Goal: Task Accomplishment & Management: Use online tool/utility

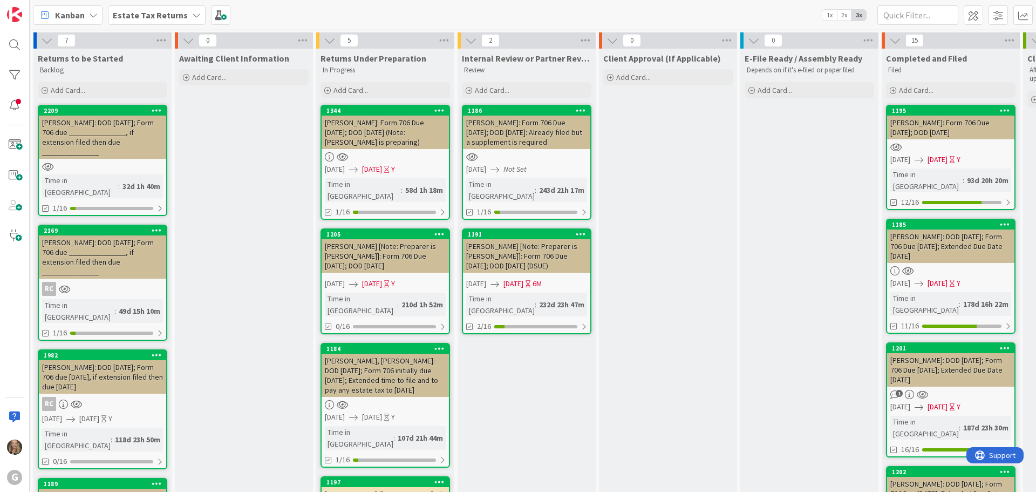
click at [192, 12] on icon at bounding box center [196, 15] width 9 height 9
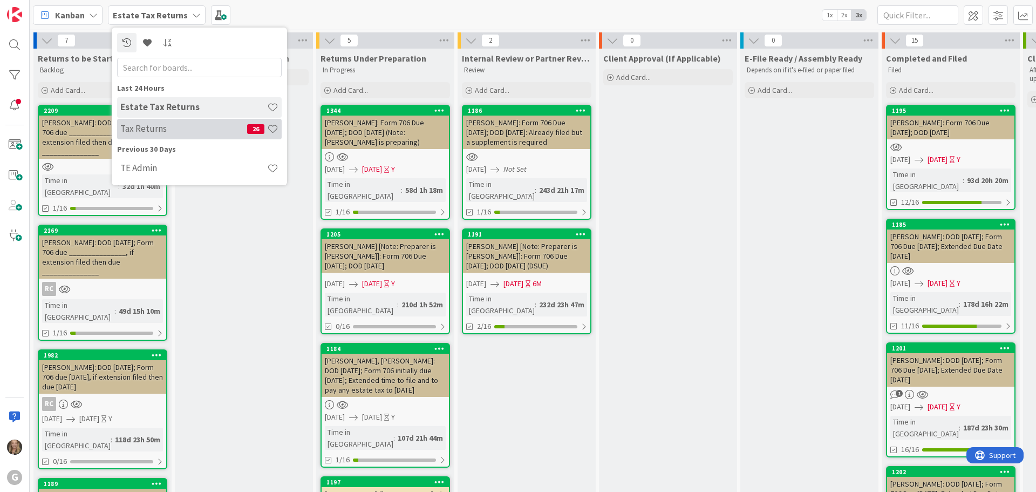
click at [154, 131] on h4 "Tax Returns" at bounding box center [183, 128] width 127 height 11
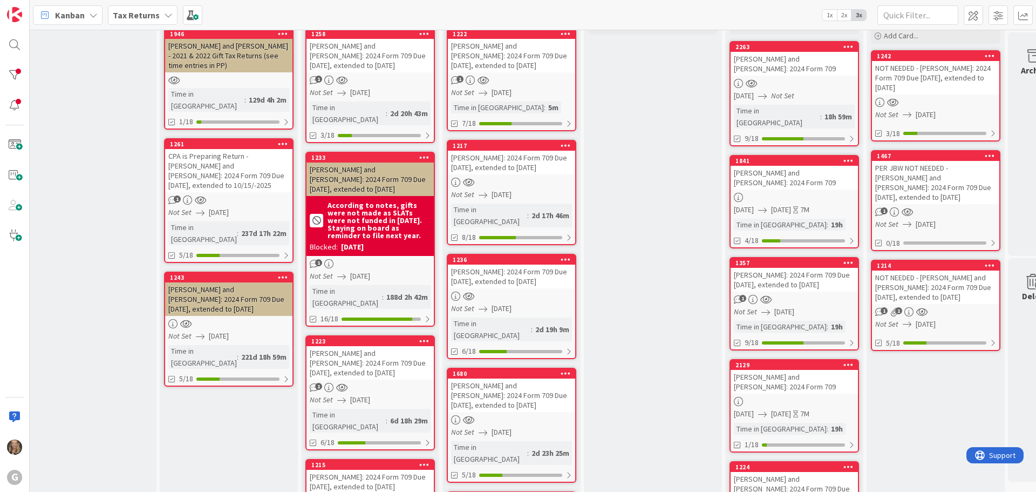
scroll to position [134, 298]
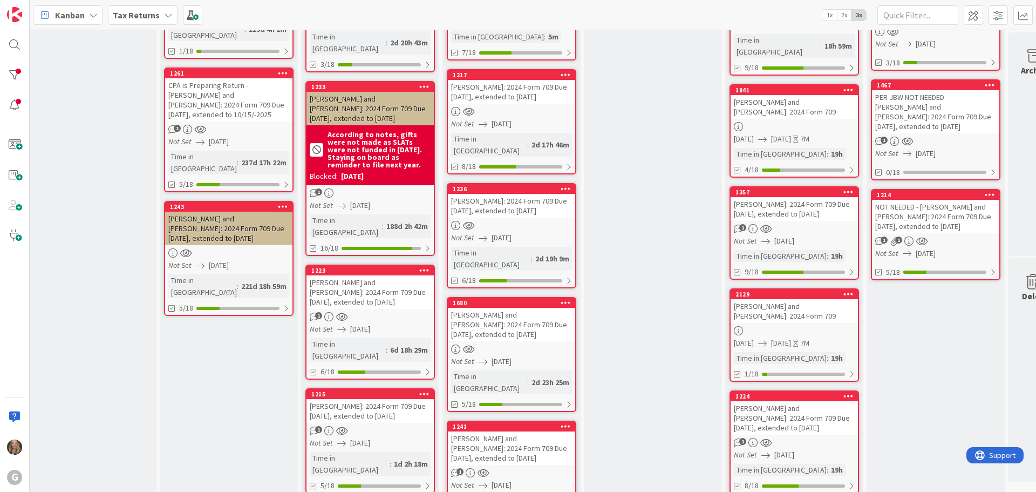
click at [529, 308] on div "[PERSON_NAME] and [PERSON_NAME]: 2024 Form 709 Due [DATE], extended to [DATE]" at bounding box center [511, 324] width 127 height 33
click at [1025, 131] on div "Archive" at bounding box center [1035, 143] width 54 height 223
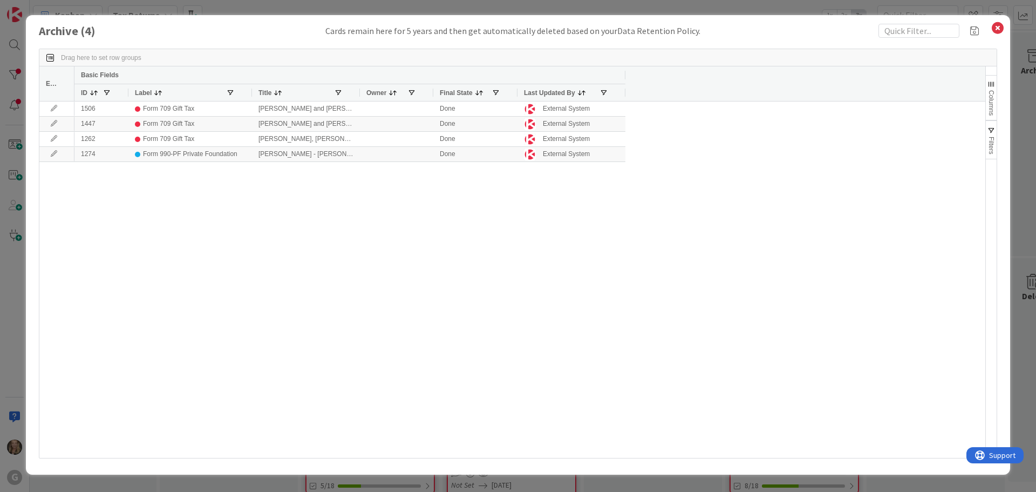
drag, startPoint x: 1025, startPoint y: 131, endPoint x: 996, endPoint y: 29, distance: 106.1
click at [996, 29] on icon at bounding box center [998, 28] width 14 height 15
